Goal: Transaction & Acquisition: Purchase product/service

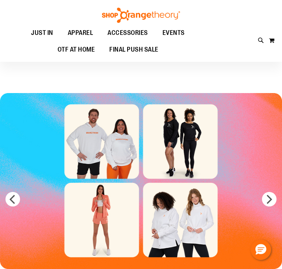
scroll to position [186, 0]
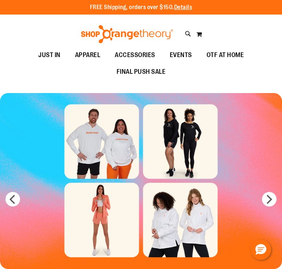
scroll to position [0, 0]
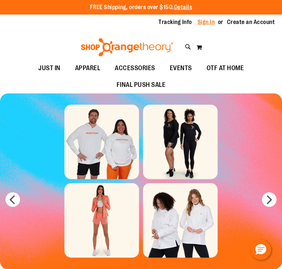
click at [202, 21] on link "Sign In" at bounding box center [205, 22] width 17 height 8
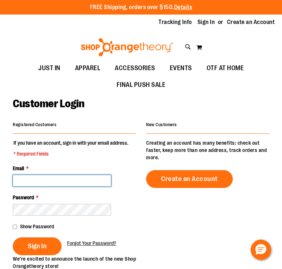
type input "**********"
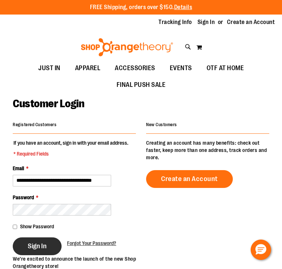
click at [41, 244] on span "Sign In" at bounding box center [37, 246] width 19 height 8
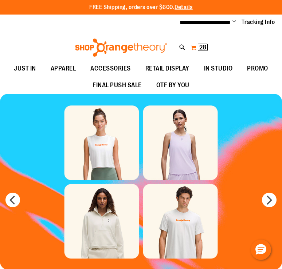
click at [200, 45] on span "28" at bounding box center [202, 47] width 7 height 7
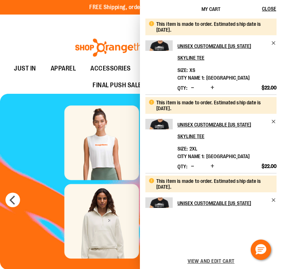
scroll to position [5, 0]
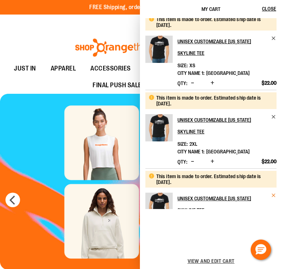
click at [274, 195] on span "Remove item" at bounding box center [273, 195] width 5 height 5
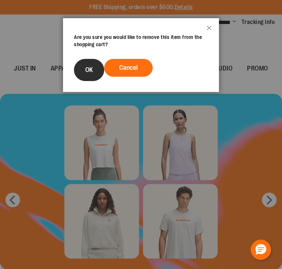
click at [92, 69] on span "OK" at bounding box center [89, 69] width 8 height 7
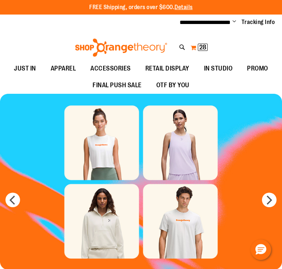
click at [195, 48] on button "My Cart 28 28 items" at bounding box center [199, 48] width 18 height 12
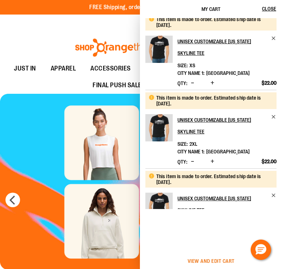
click at [210, 258] on span "View and edit cart" at bounding box center [210, 261] width 47 height 6
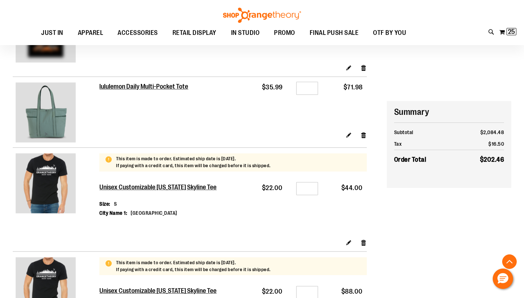
scroll to position [382, 0]
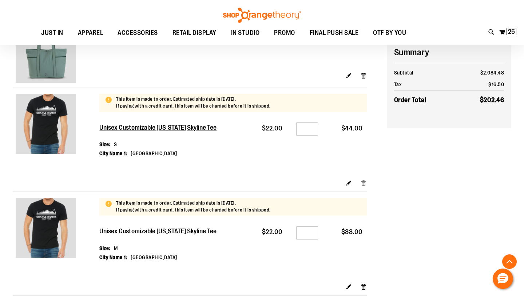
click at [364, 180] on link "Remove item" at bounding box center [363, 183] width 6 height 8
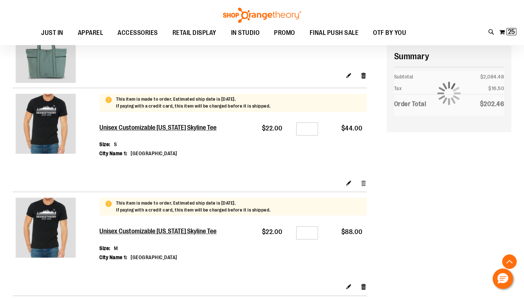
click at [362, 180] on link "Remove item" at bounding box center [363, 183] width 6 height 8
click at [361, 180] on link "Remove item" at bounding box center [363, 183] width 6 height 8
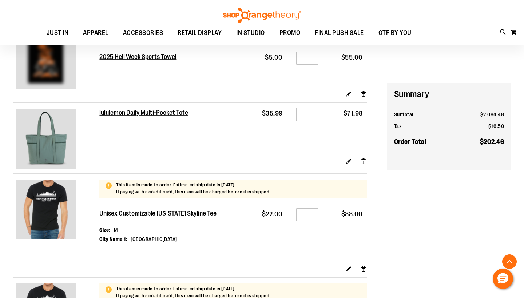
scroll to position [338, 0]
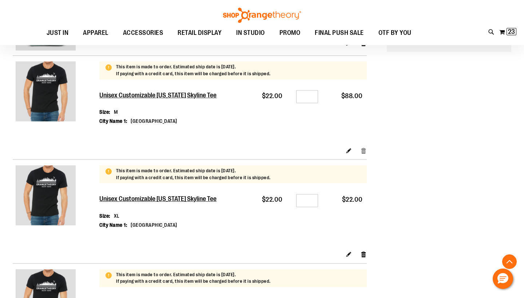
click at [363, 147] on link "Remove item" at bounding box center [363, 151] width 6 height 8
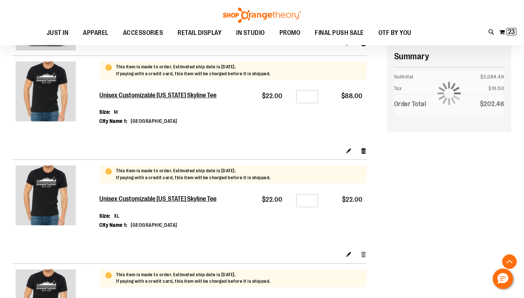
click at [363, 252] on link "Remove item" at bounding box center [363, 255] width 6 height 8
click at [364, 251] on link "Remove item" at bounding box center [363, 255] width 6 height 8
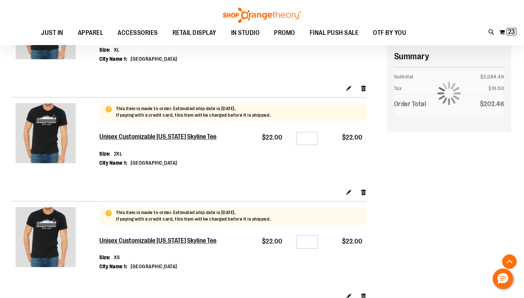
click at [364, 292] on div "Edit Remove item" at bounding box center [232, 298] width 267 height 13
click at [364, 292] on link "Remove item" at bounding box center [363, 296] width 6 height 8
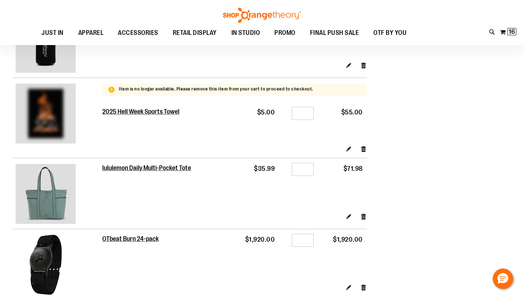
scroll to position [85, 0]
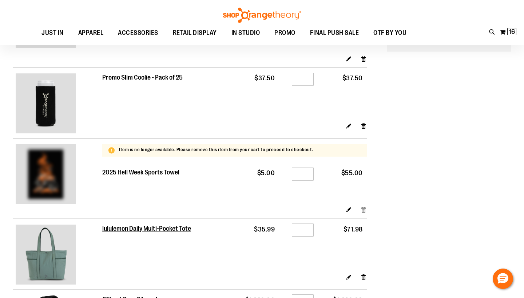
click at [363, 209] on link "Remove item" at bounding box center [363, 210] width 6 height 8
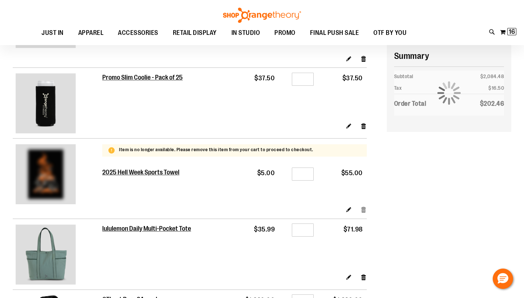
click at [363, 207] on link "Remove item" at bounding box center [363, 210] width 6 height 8
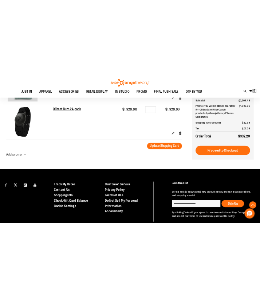
scroll to position [293, 0]
